Goal: Transaction & Acquisition: Purchase product/service

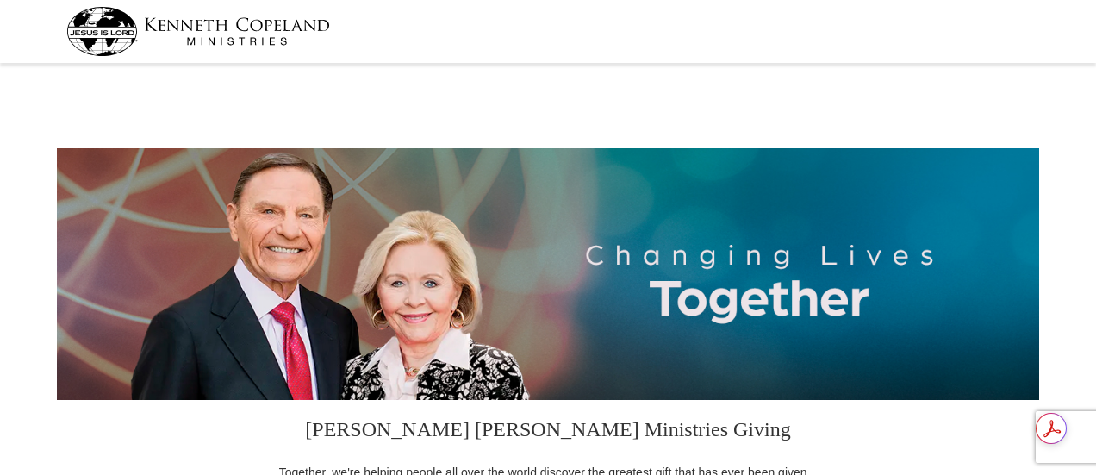
select select "OH"
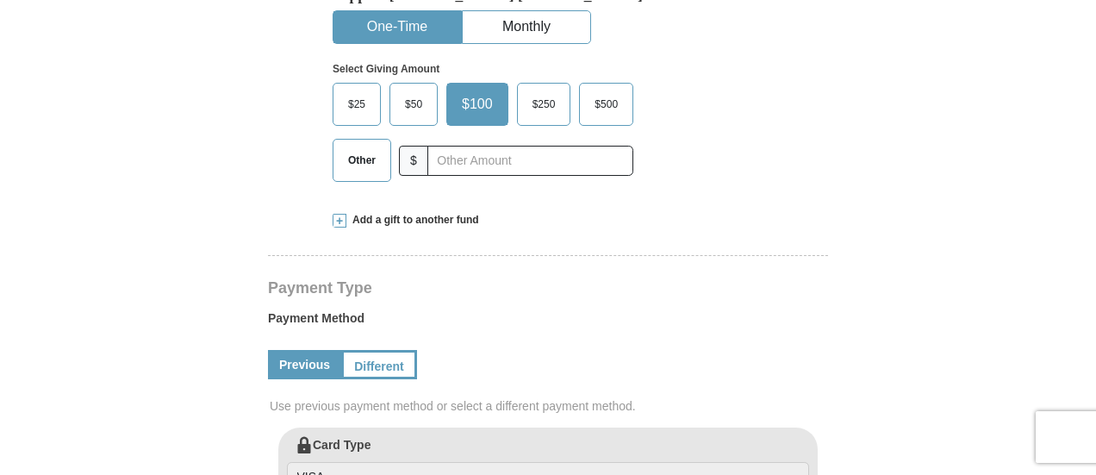
scroll to position [570, 0]
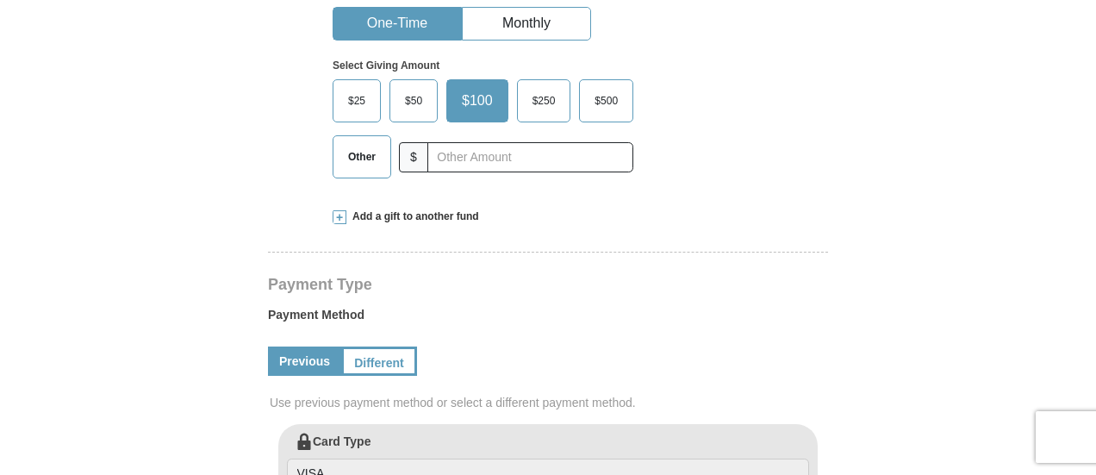
click at [408, 97] on span "$50" at bounding box center [413, 101] width 34 height 26
click at [0, 0] on input "$50" at bounding box center [0, 0] width 0 height 0
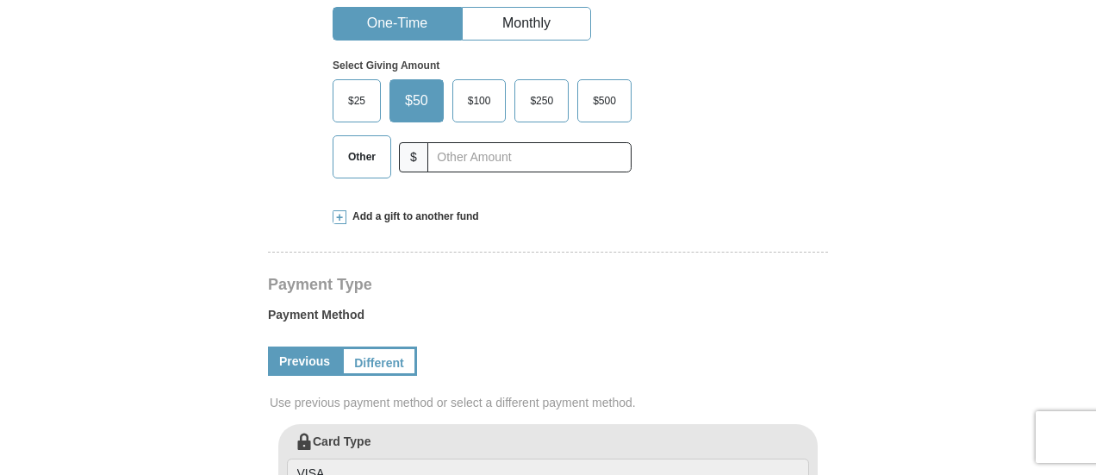
scroll to position [658, 0]
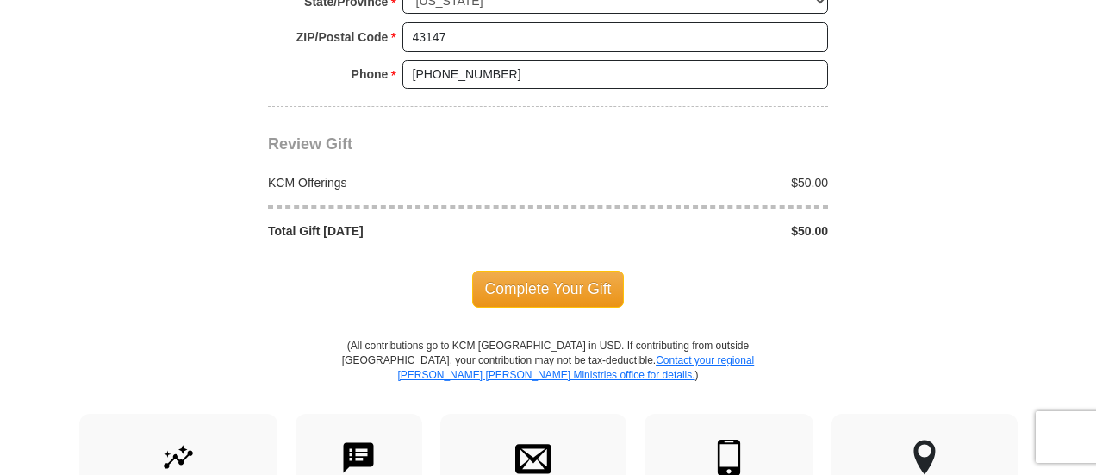
scroll to position [1515, 0]
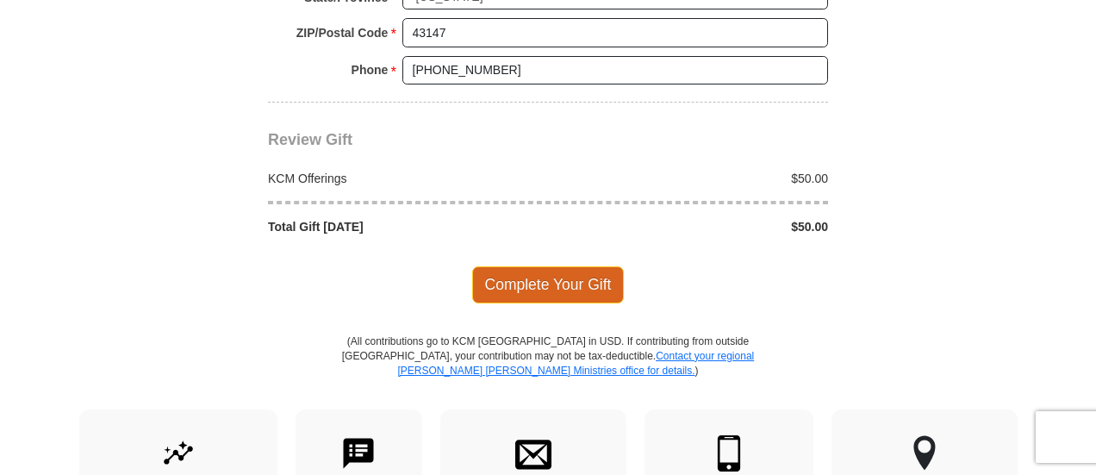
click at [535, 275] on span "Complete Your Gift" at bounding box center [548, 284] width 152 height 36
